Goal: Information Seeking & Learning: Find specific fact

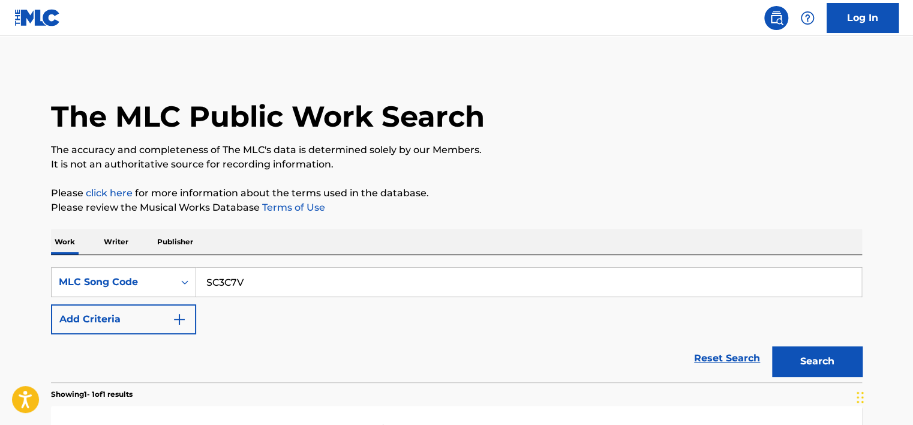
click at [130, 237] on p "Writer" at bounding box center [116, 241] width 32 height 25
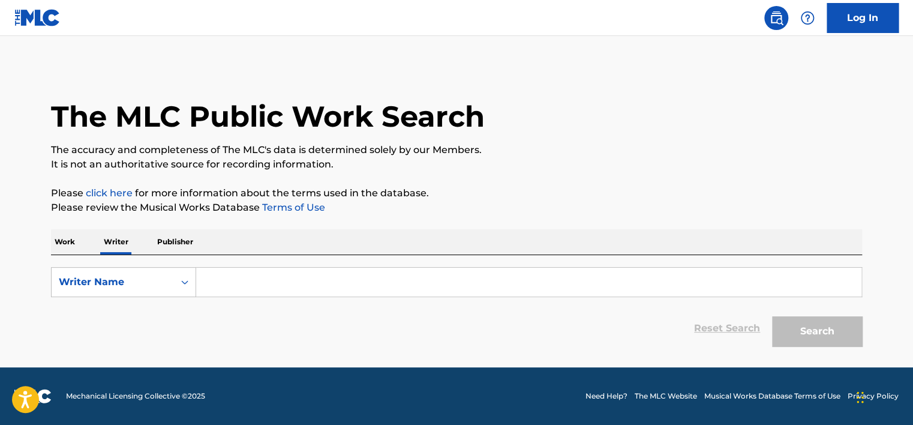
click at [230, 288] on input "Search Form" at bounding box center [528, 281] width 665 height 29
click at [229, 287] on input "Search Form" at bounding box center [528, 281] width 665 height 29
paste input "[PERSON_NAME]"
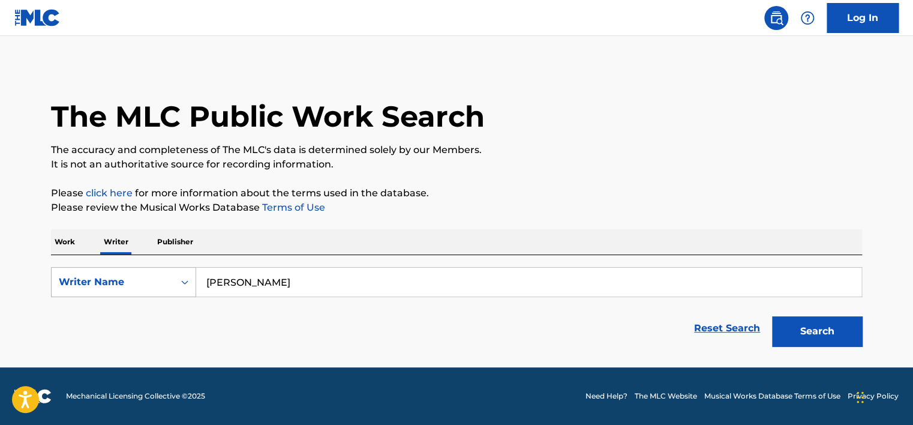
drag, startPoint x: 247, startPoint y: 278, endPoint x: 136, endPoint y: 272, distance: 111.1
click at [136, 272] on div "SearchWithCriteriac2de7dea-31cf-4f09-b277-130bf139630c Writer Name [PERSON_NAME]" at bounding box center [456, 282] width 811 height 30
click at [772, 316] on button "Search" at bounding box center [817, 331] width 90 height 30
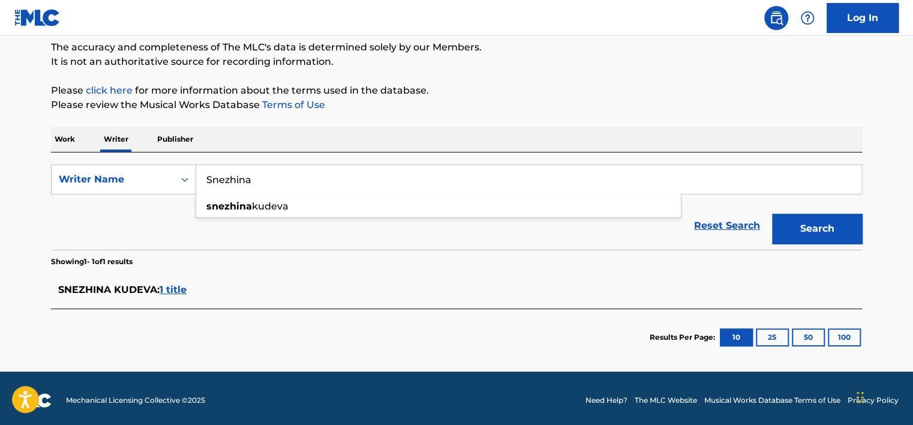
scroll to position [106, 0]
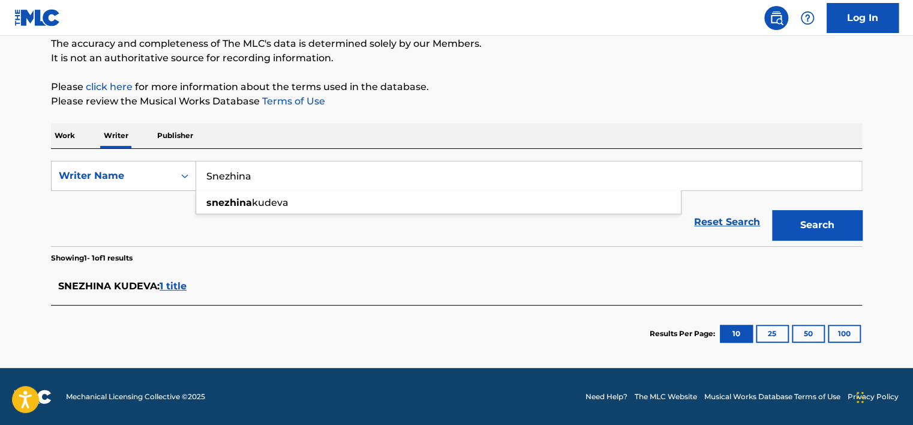
click at [287, 101] on link "Terms of Use" at bounding box center [292, 100] width 65 height 11
click at [235, 175] on input "Snezhina" at bounding box center [528, 175] width 665 height 29
paste input "[PERSON_NAME]"
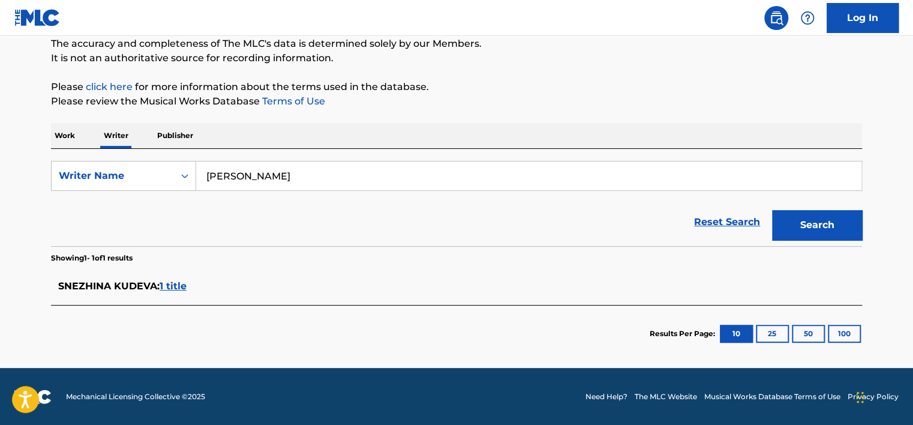
type input "[PERSON_NAME]"
click at [813, 232] on button "Search" at bounding box center [817, 225] width 90 height 30
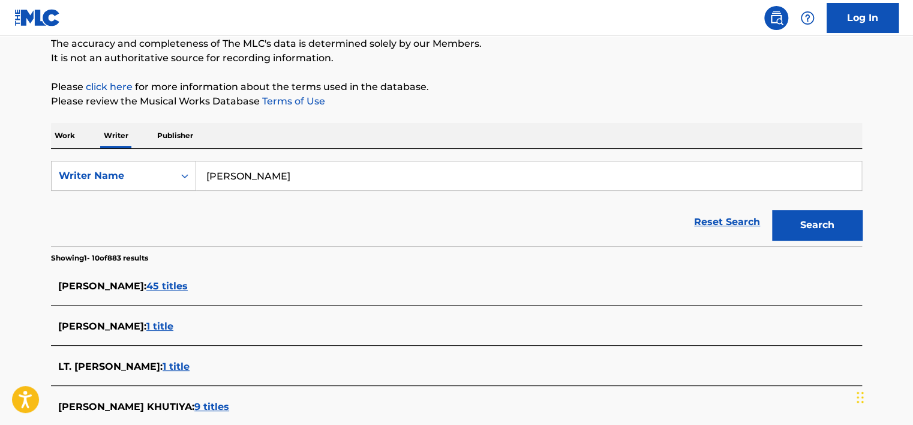
click at [247, 178] on input "[PERSON_NAME]" at bounding box center [528, 175] width 665 height 29
click at [68, 131] on p "Work" at bounding box center [65, 135] width 28 height 25
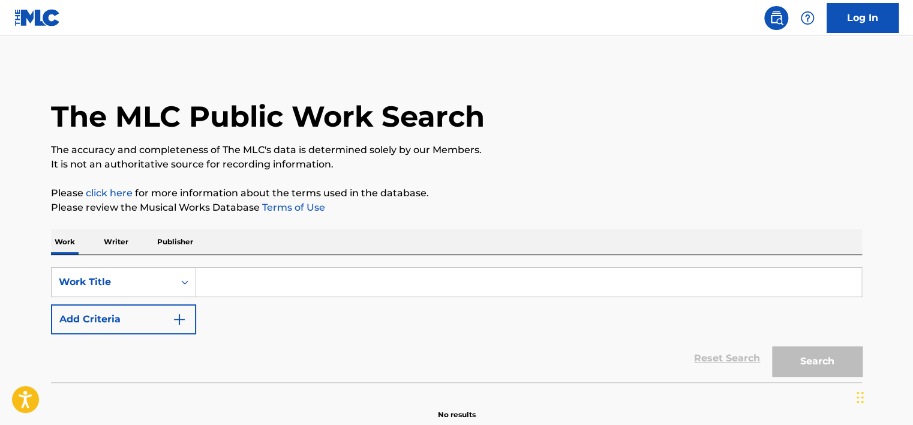
drag, startPoint x: 112, startPoint y: 240, endPoint x: 128, endPoint y: 254, distance: 20.4
click at [112, 240] on p "Writer" at bounding box center [116, 241] width 32 height 25
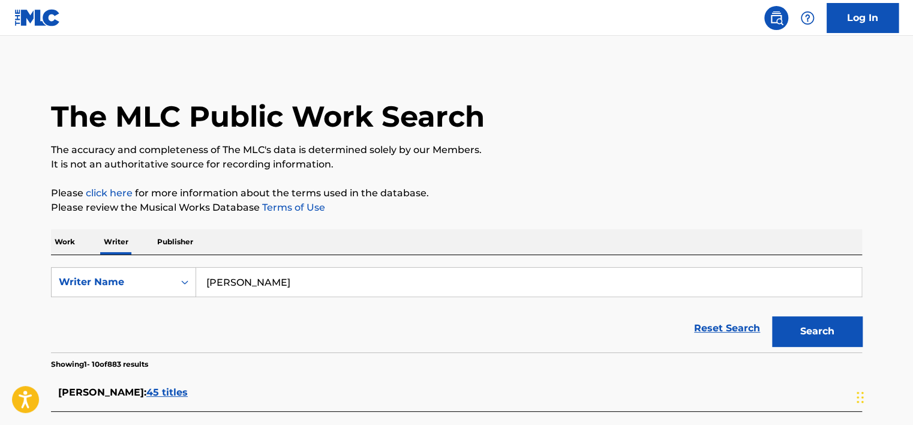
click at [227, 286] on input "[PERSON_NAME]" at bounding box center [528, 281] width 665 height 29
paste input "[PERSON_NAME]"
type input "[PERSON_NAME]"
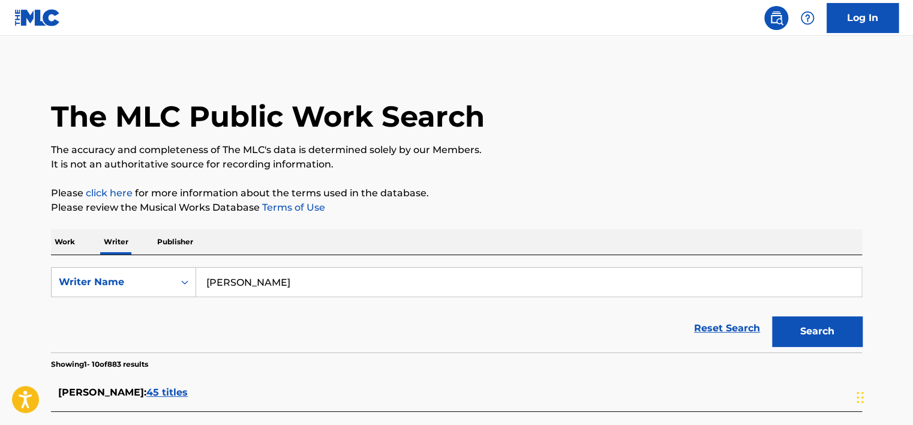
click at [779, 317] on button "Search" at bounding box center [817, 331] width 90 height 30
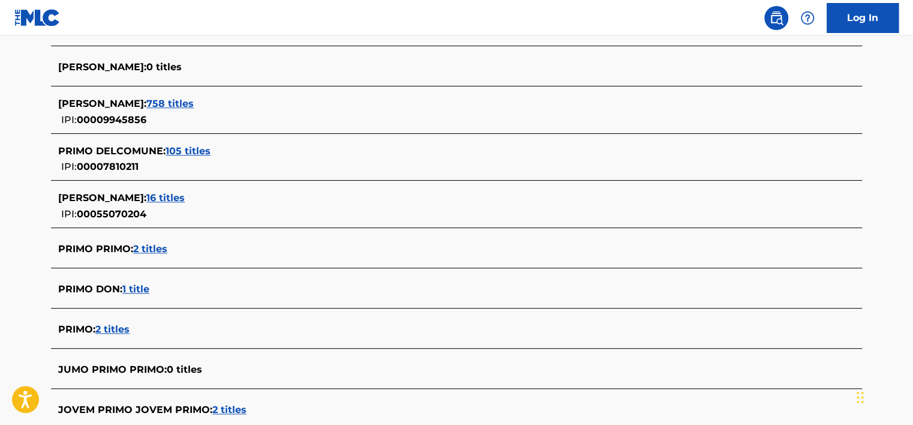
scroll to position [367, 0]
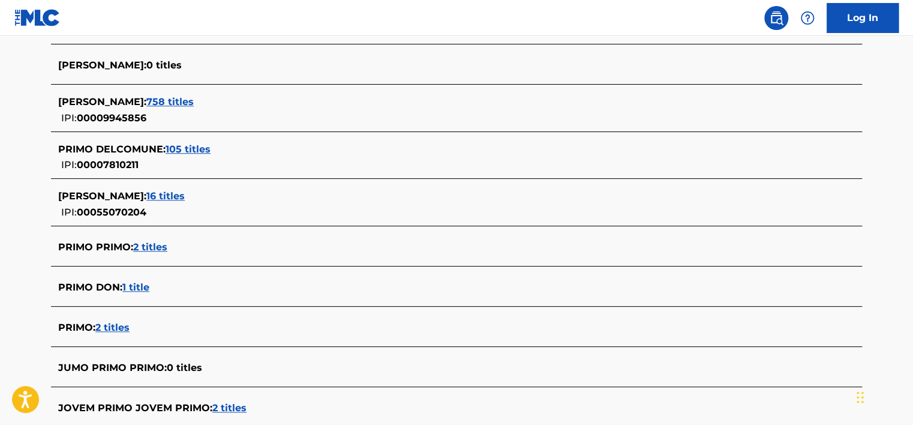
click at [152, 242] on span "2 titles" at bounding box center [150, 246] width 34 height 11
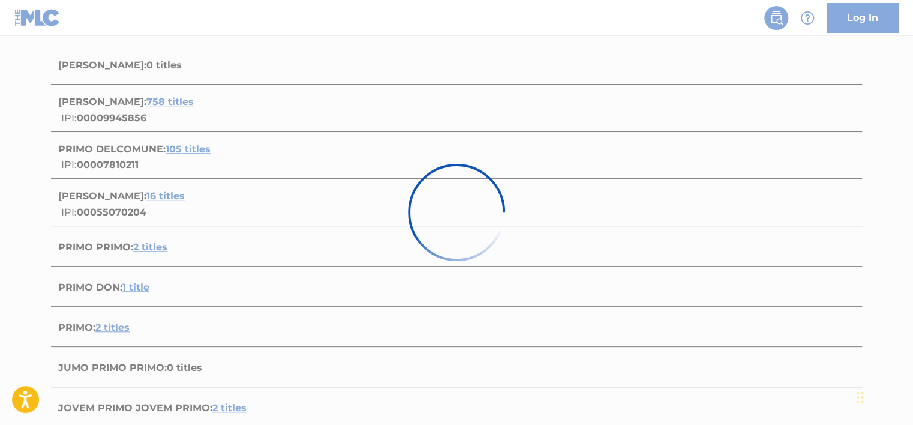
scroll to position [284, 0]
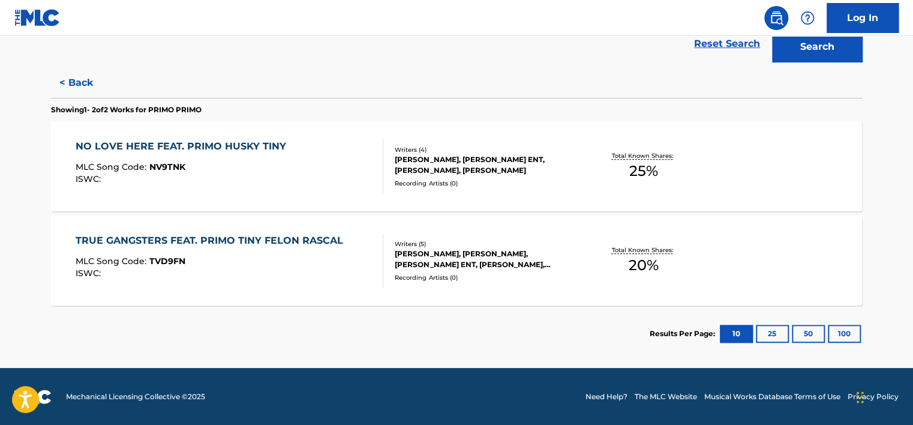
click at [281, 154] on div "NO LOVE HERE FEAT. PRIMO HUSKY TINY MLC Song Code : NV9TNK ISWC :" at bounding box center [184, 166] width 216 height 54
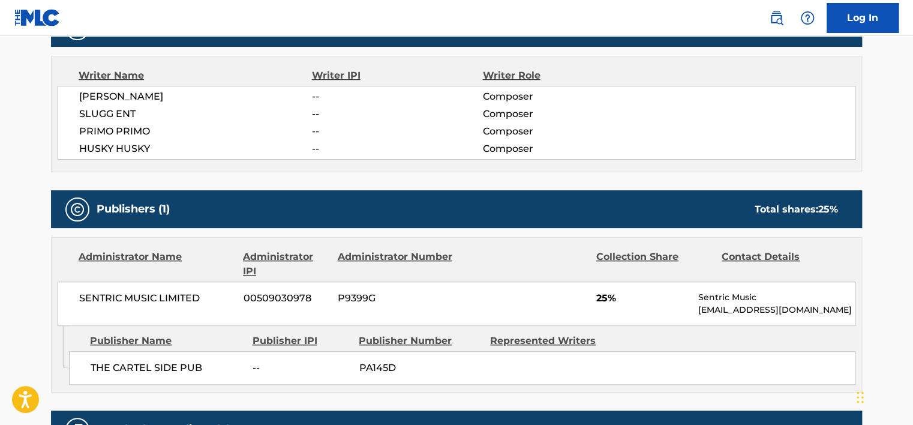
scroll to position [420, 0]
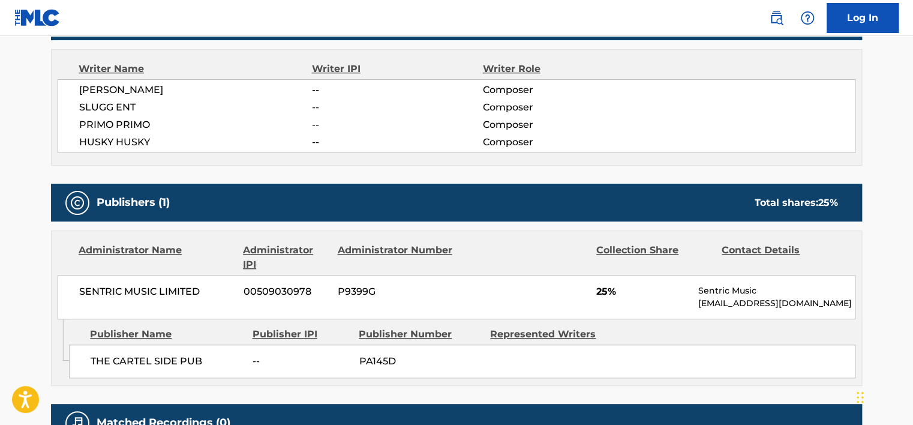
click at [158, 293] on span "SENTRIC MUSIC LIMITED" at bounding box center [156, 291] width 155 height 14
copy div "SENTRIC MUSIC LIMITED"
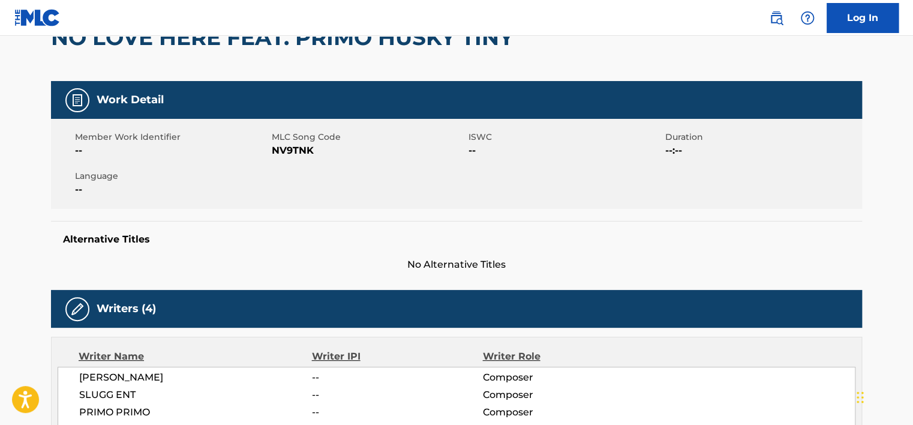
scroll to position [120, 0]
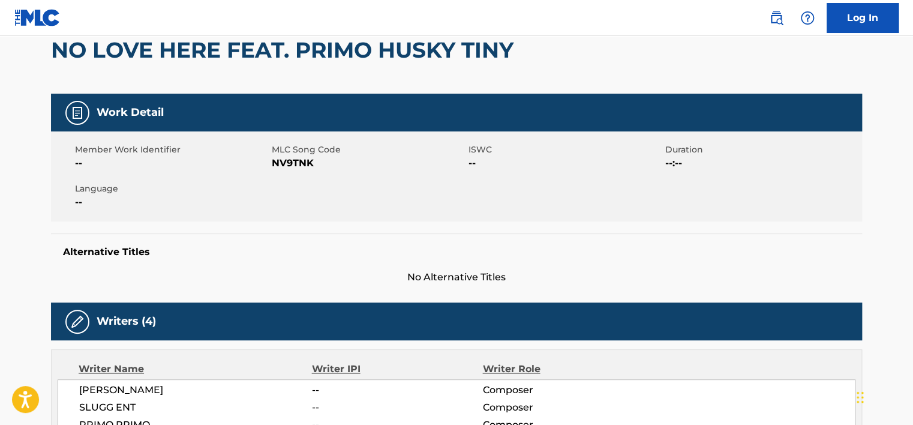
click at [273, 158] on span "NV9TNK" at bounding box center [369, 163] width 194 height 14
copy span "NV9TNK"
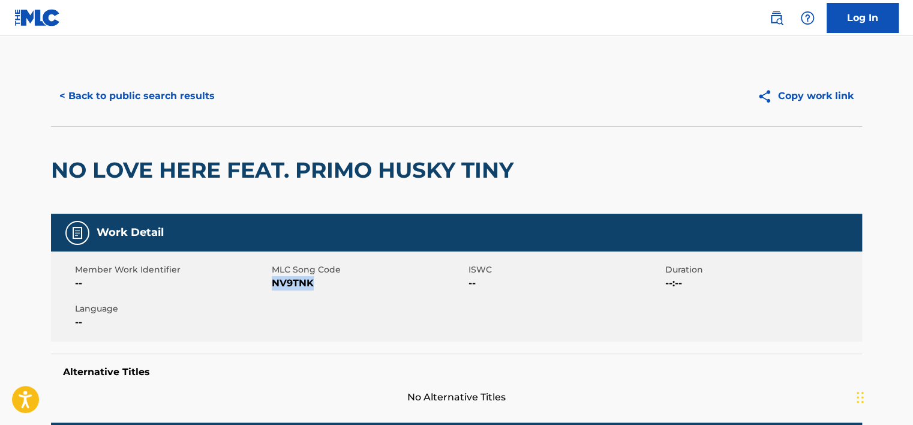
click at [168, 109] on button "< Back to public search results" at bounding box center [137, 96] width 172 height 30
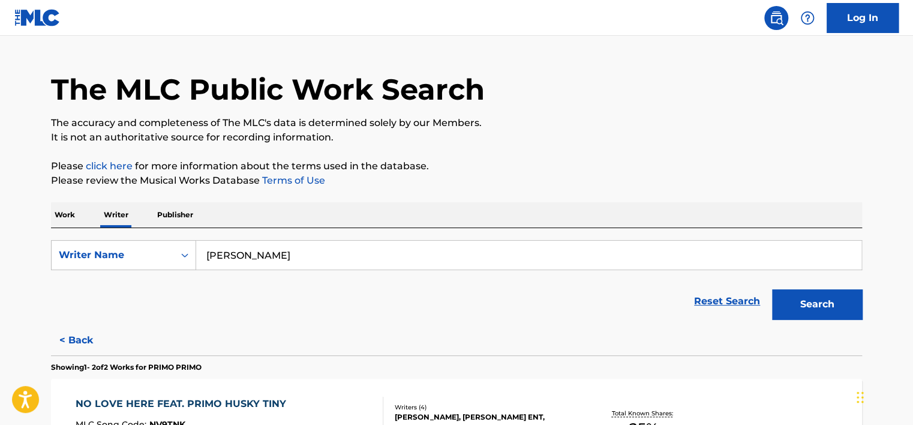
click at [66, 214] on p "Work" at bounding box center [65, 214] width 28 height 25
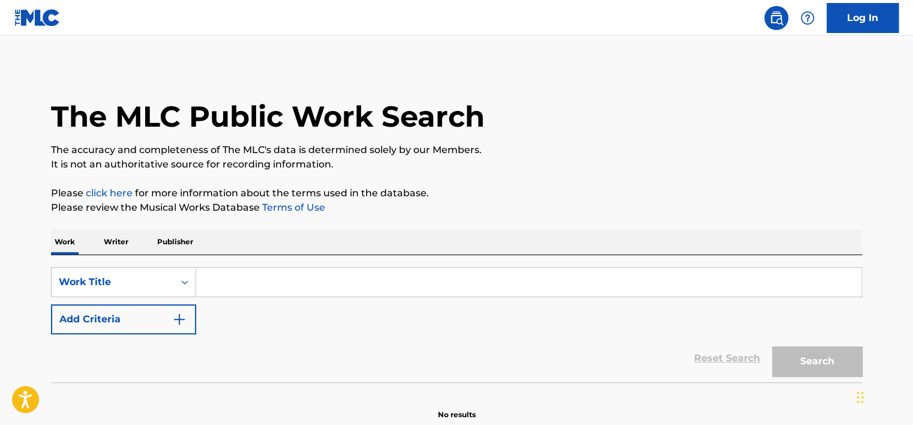
click at [263, 288] on input "Search Form" at bounding box center [528, 281] width 665 height 29
paste input "the World Ruined a Whole Generation of Women"
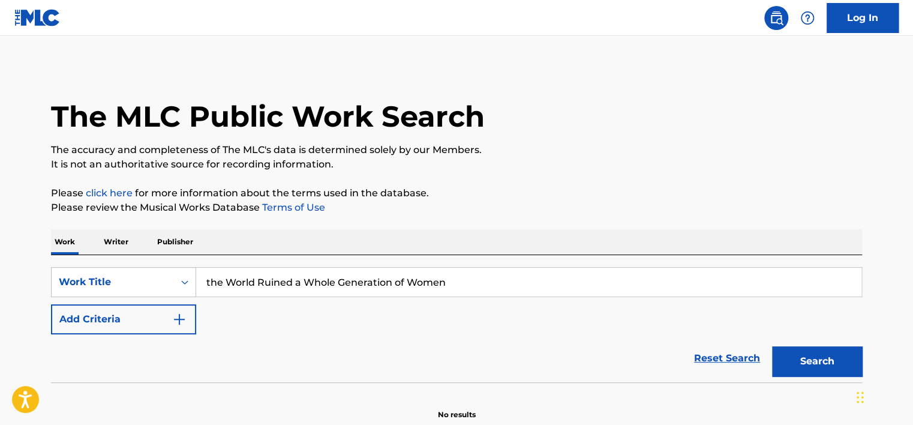
click at [809, 354] on button "Search" at bounding box center [817, 361] width 90 height 30
click at [246, 272] on input "the World Ruined a Whole Generation of Women" at bounding box center [528, 281] width 665 height 29
paste input "Ты ушла от меня"
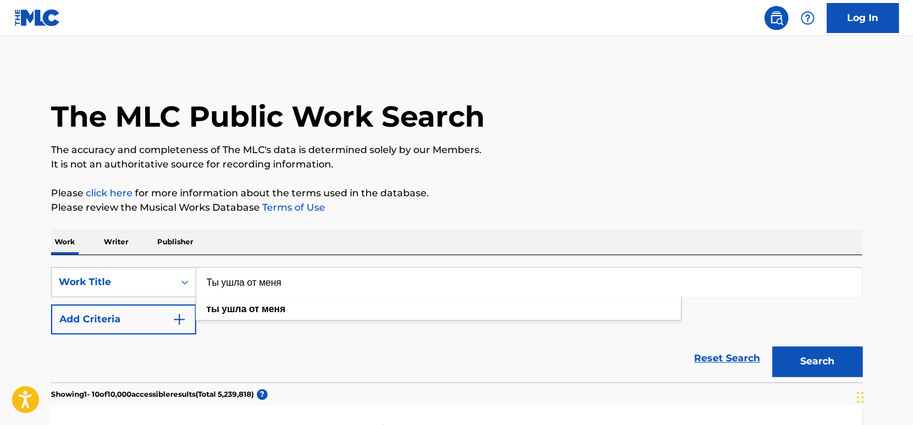
type input "Ты ушла от меня"
click at [846, 341] on div "Search" at bounding box center [814, 358] width 96 height 48
click at [847, 365] on button "Search" at bounding box center [817, 361] width 90 height 30
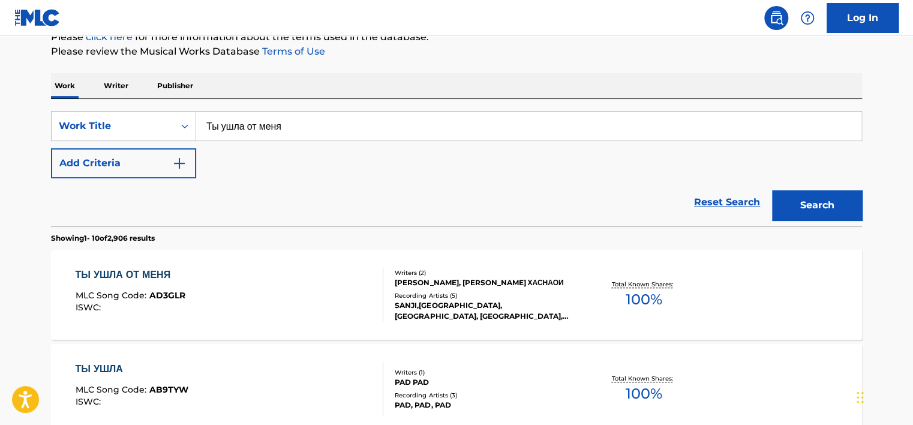
scroll to position [158, 0]
